Goal: Navigation & Orientation: Find specific page/section

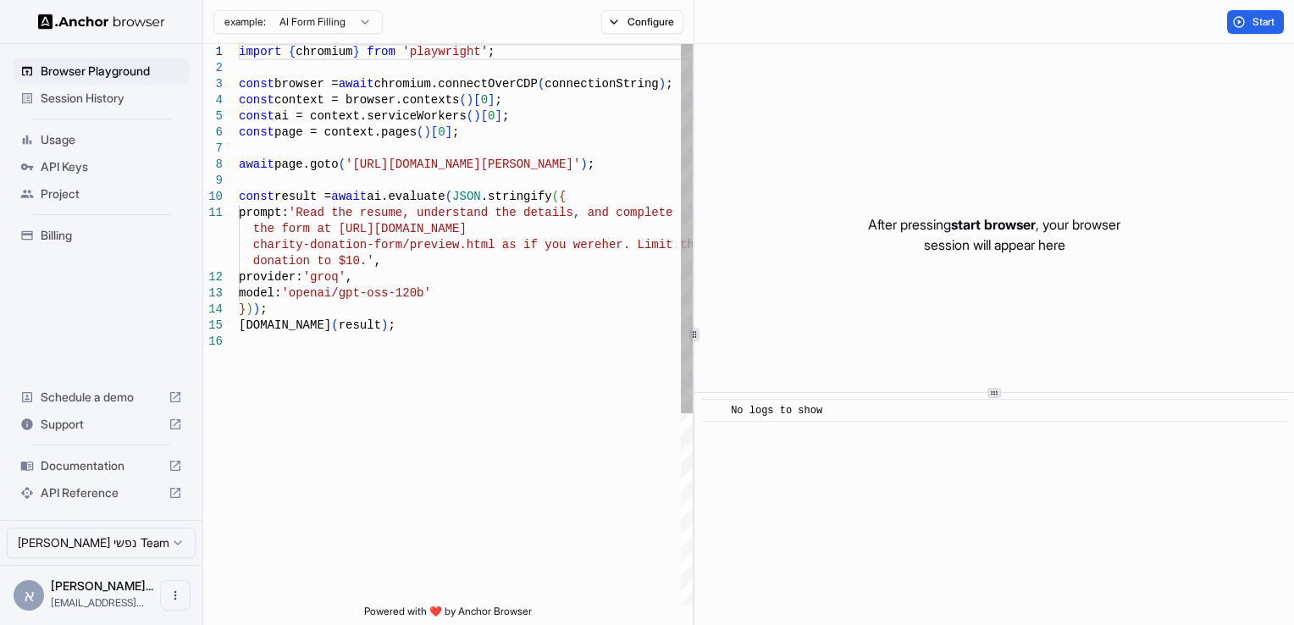
click at [254, 86] on div "console.info ( result ) ; model: 'openai/gpt-oss-120b' } ) ) ; provider: 'groq'…" at bounding box center [466, 469] width 454 height 850
click at [376, 81] on div "console.info ( result ) ; model: 'openai/gpt-oss-120b' } ) ) ; provider: 'groq'…" at bounding box center [466, 469] width 454 height 850
click at [541, 137] on div "console.info ( result ) ; model: 'openai/gpt-oss-120b' } ) ) ; provider: 'groq'…" at bounding box center [466, 469] width 454 height 850
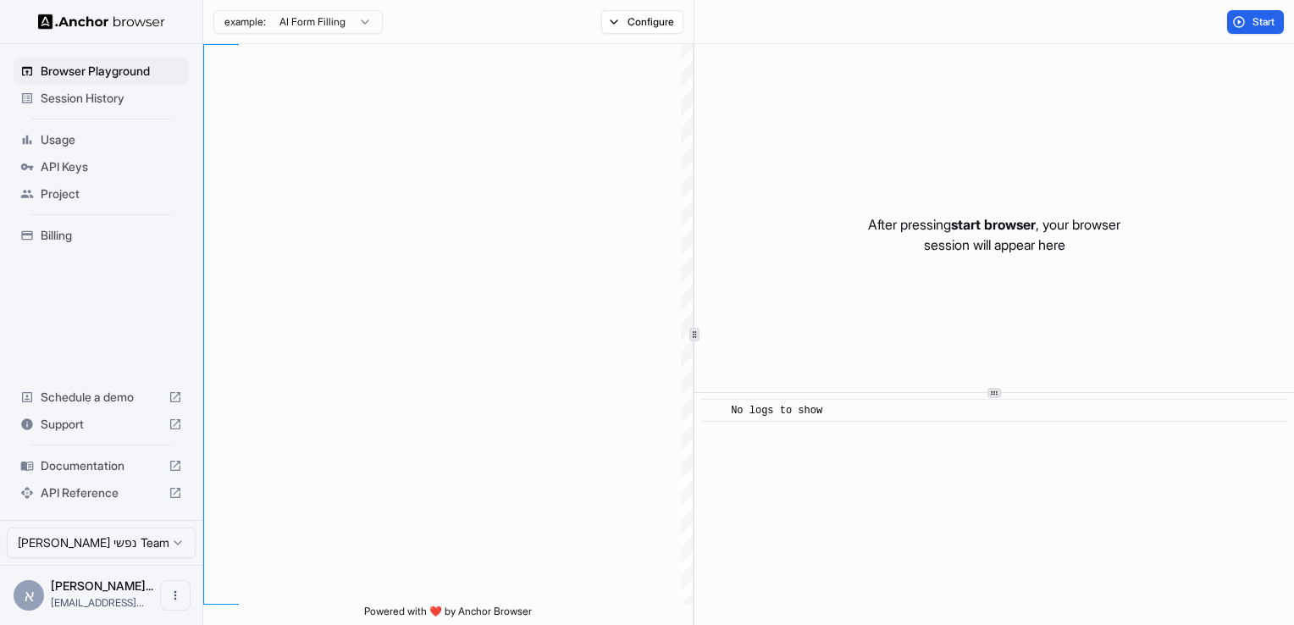
type textarea "**********"
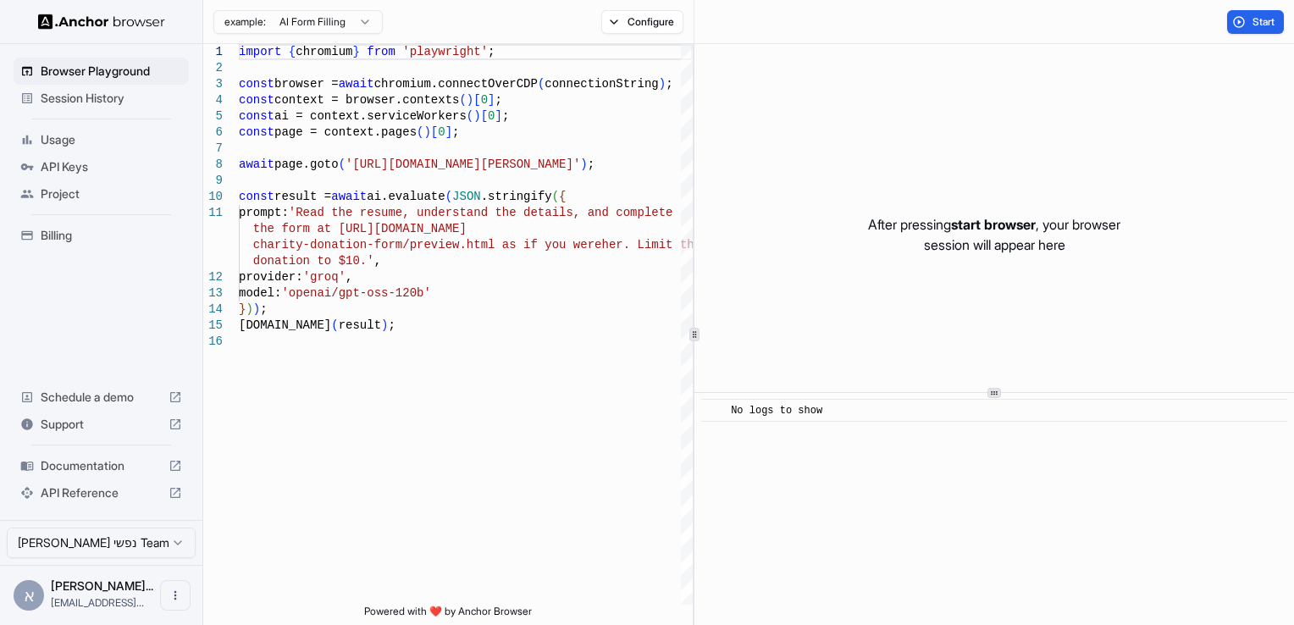
click at [79, 94] on span "Session History" at bounding box center [111, 98] width 141 height 17
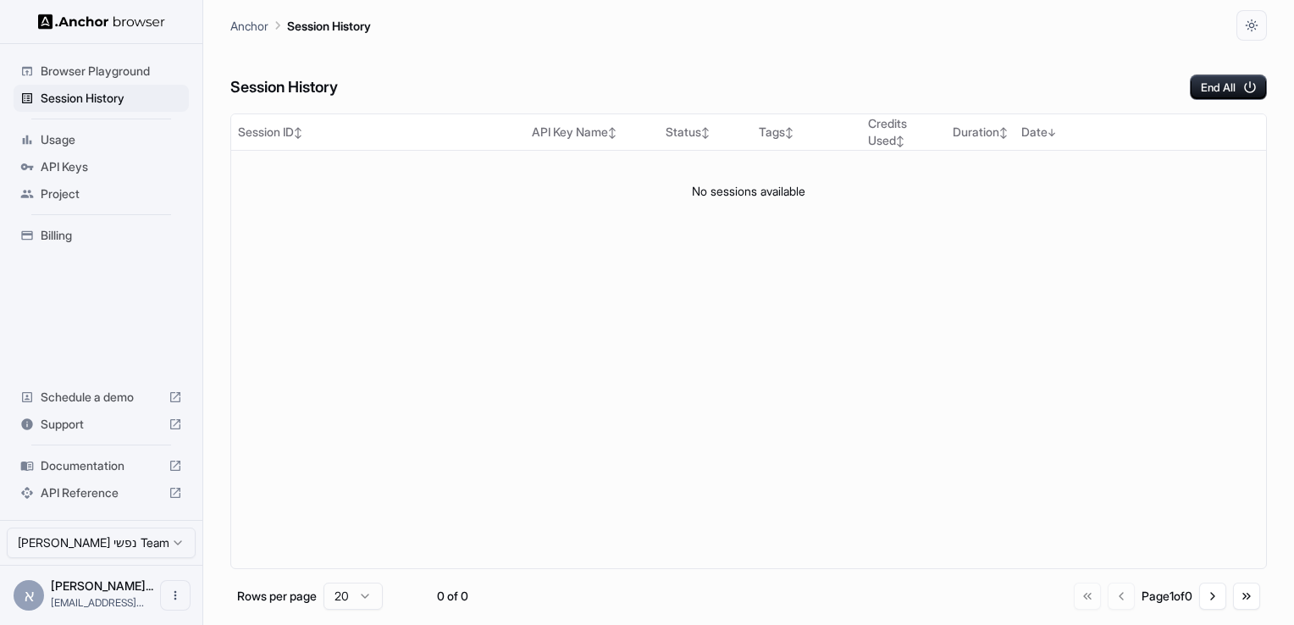
click at [80, 131] on span "Usage" at bounding box center [111, 139] width 141 height 17
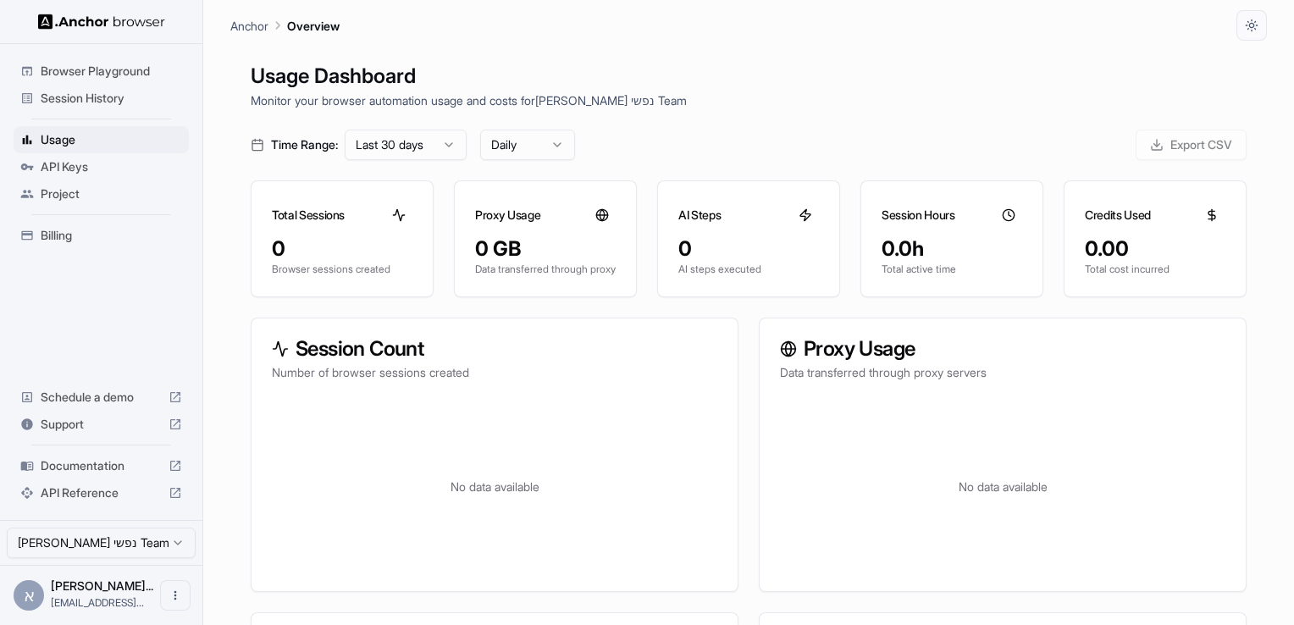
click at [63, 164] on span "API Keys" at bounding box center [111, 166] width 141 height 17
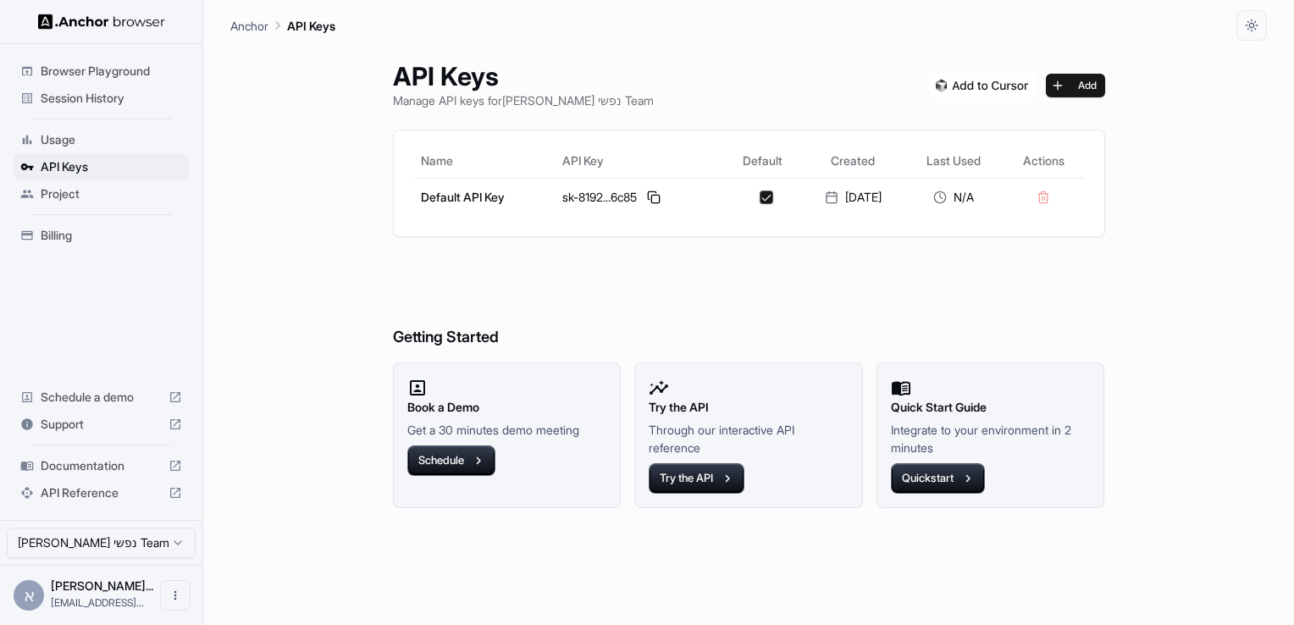
click at [59, 194] on span "Project" at bounding box center [111, 193] width 141 height 17
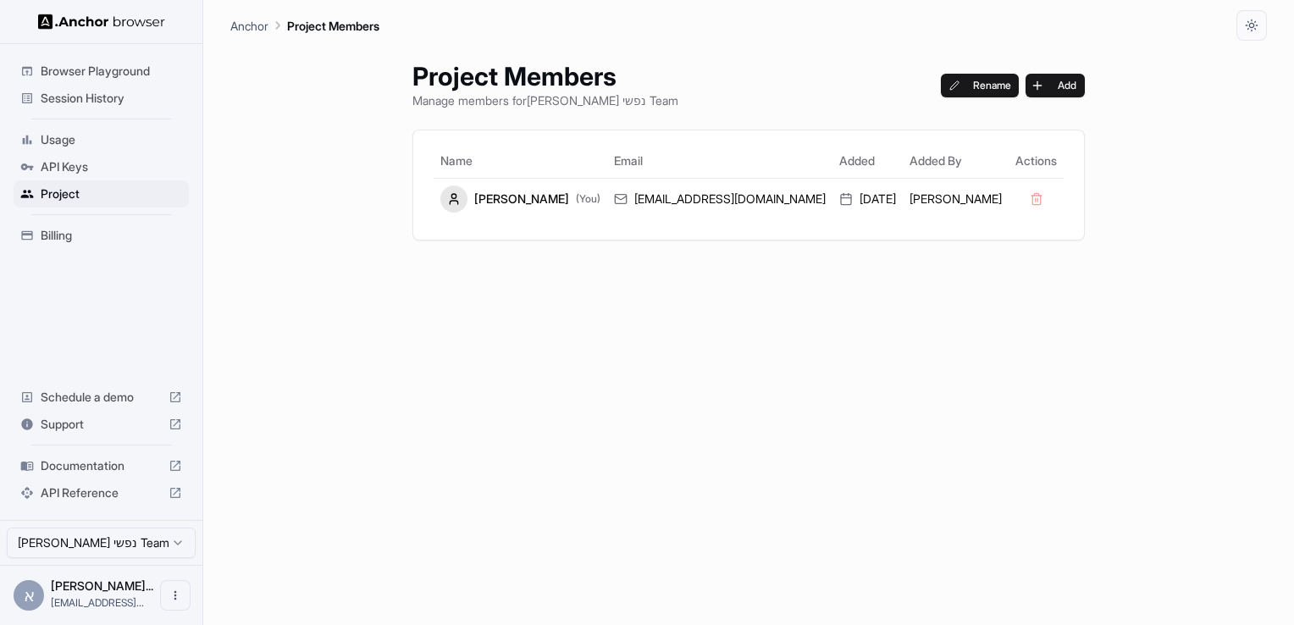
click at [61, 216] on ul "Browser Playground Session History Usage API Keys Project Billing" at bounding box center [101, 153] width 189 height 205
click at [56, 229] on span "Billing" at bounding box center [111, 235] width 141 height 17
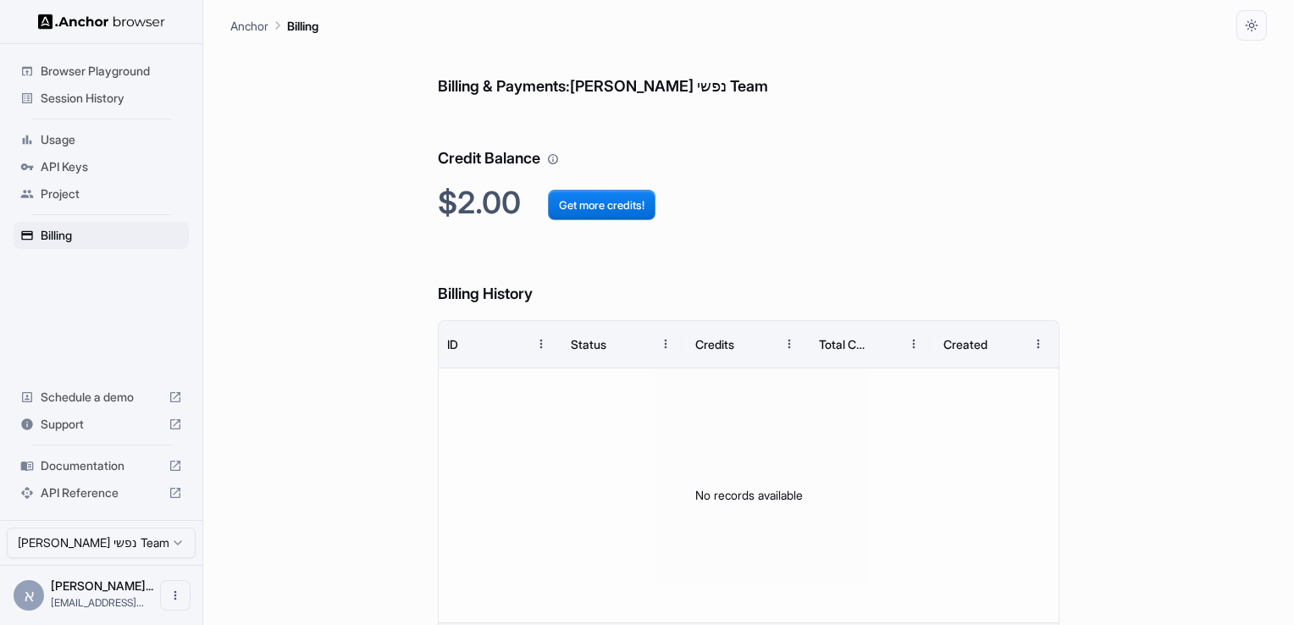
click at [69, 406] on span "Schedule a demo" at bounding box center [101, 397] width 121 height 17
click at [240, 30] on p "Anchor" at bounding box center [249, 26] width 38 height 18
click at [585, 198] on button "Get more credits!" at bounding box center [602, 205] width 108 height 30
